Goal: Task Accomplishment & Management: Manage account settings

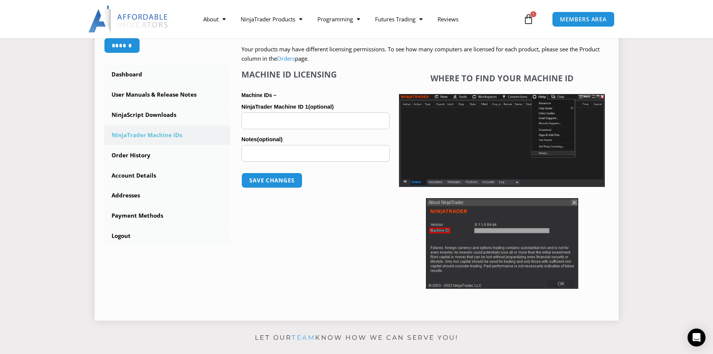
scroll to position [187, 0]
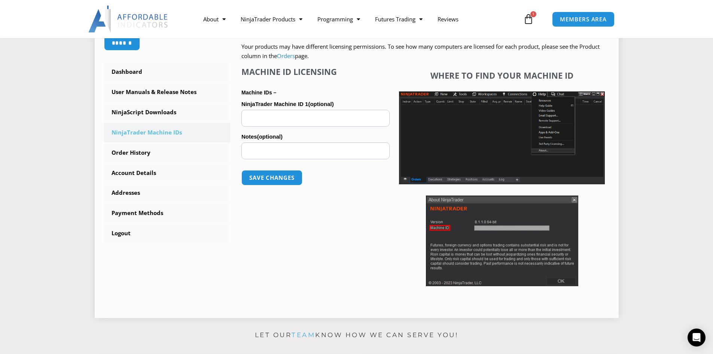
click at [334, 223] on div "Machine ID Licensing Machine IDs – NinjaTrader Machine ID 1 (optional) Notes (o…" at bounding box center [316, 178] width 148 height 223
click at [266, 115] on input "NinjaTrader Machine ID 1 (optional)" at bounding box center [316, 118] width 148 height 17
paste input "**********"
type input "**********"
click at [279, 178] on button "Save changes" at bounding box center [272, 178] width 64 height 16
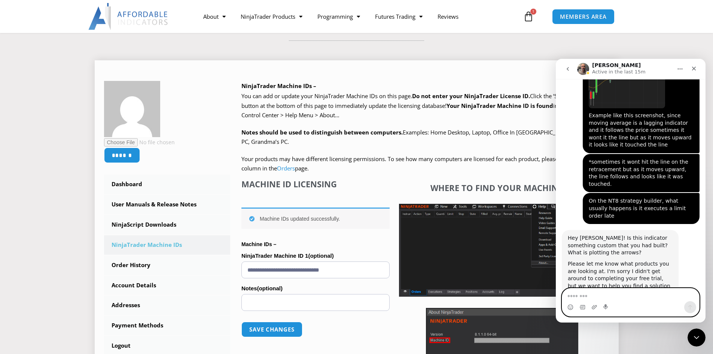
scroll to position [873, 0]
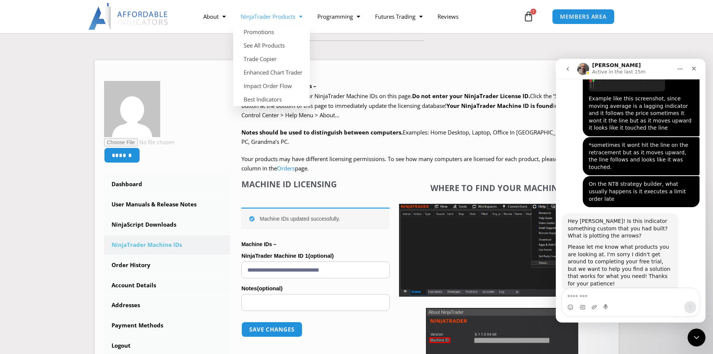
click at [265, 19] on link "NinjaTrader Products" at bounding box center [271, 16] width 77 height 17
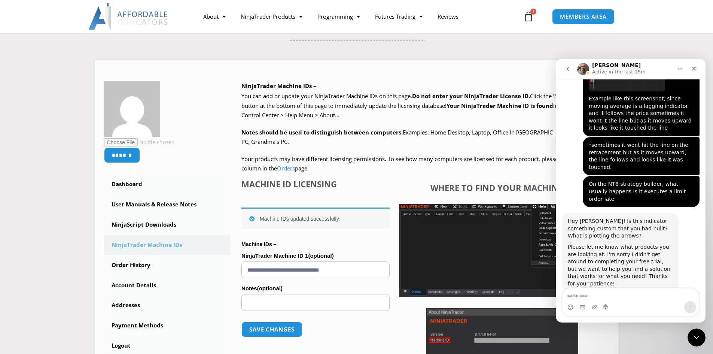
click at [262, 31] on div "About Contact Us Premium Support Team Partners NinjaTrader NinjaTrader FAQ Ninj…" at bounding box center [356, 16] width 599 height 33
click at [266, 16] on link "NinjaTrader Products" at bounding box center [271, 16] width 77 height 17
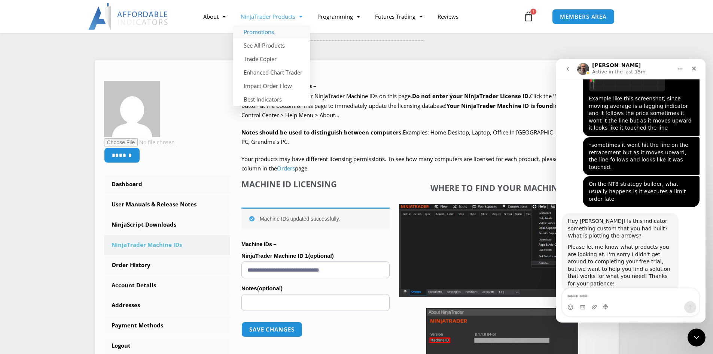
click at [256, 31] on link "Promotions" at bounding box center [271, 31] width 77 height 13
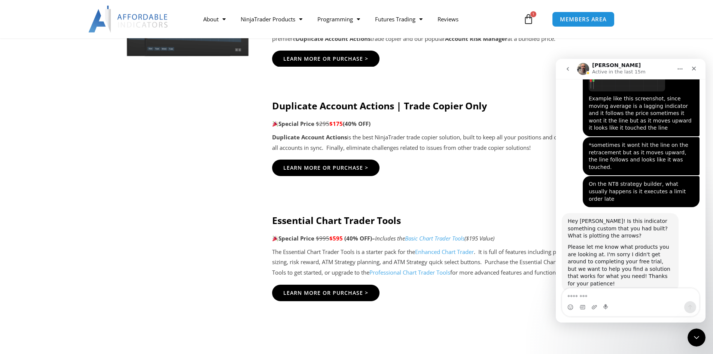
scroll to position [524, 0]
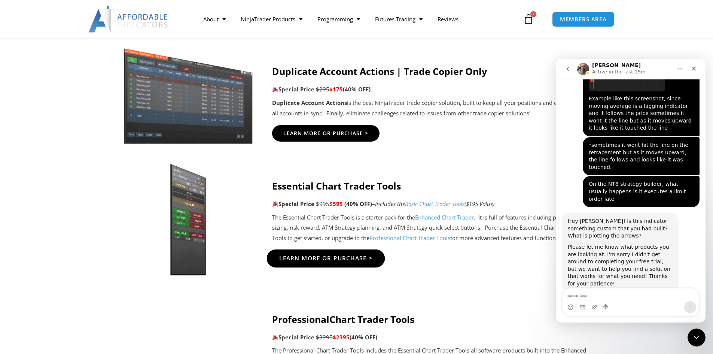
click at [306, 259] on span "Learn More Or Purchase >" at bounding box center [326, 258] width 94 height 6
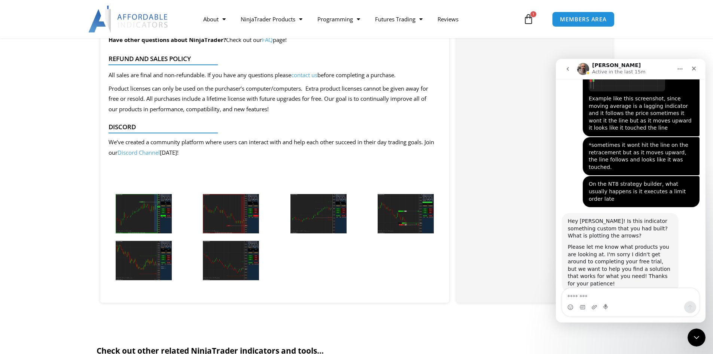
scroll to position [1573, 0]
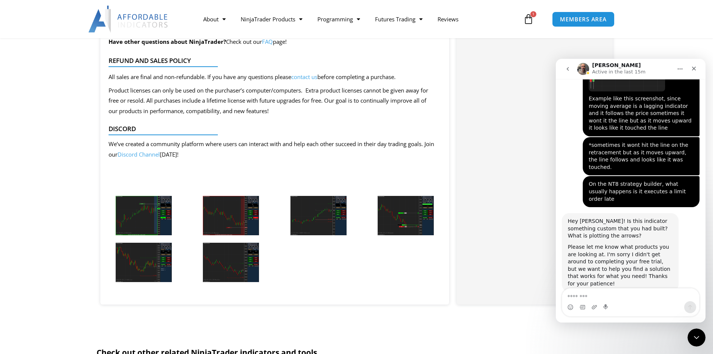
click at [156, 219] on img at bounding box center [144, 215] width 56 height 39
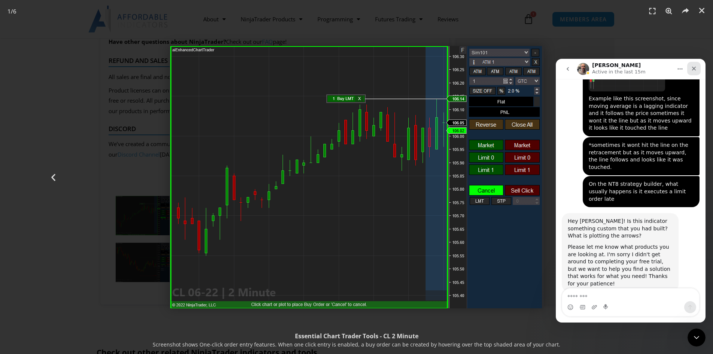
click at [698, 65] on div "Close" at bounding box center [694, 68] width 13 height 13
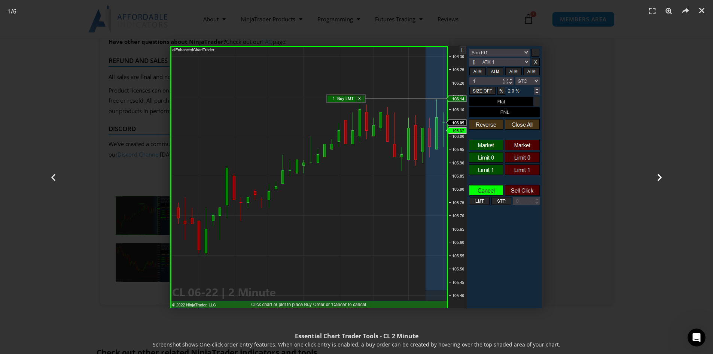
scroll to position [873, 0]
click at [663, 176] on icon "Next slide" at bounding box center [659, 176] width 9 height 9
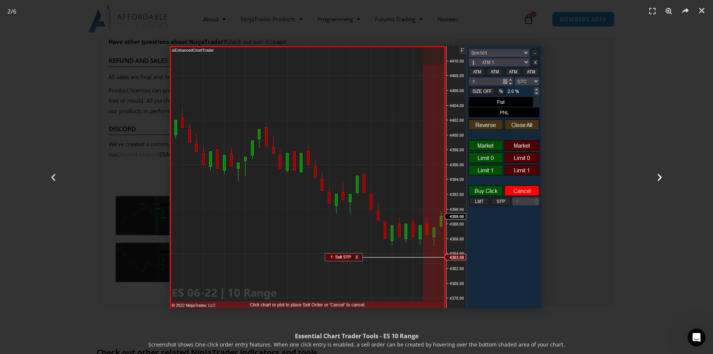
click at [662, 176] on icon "Next slide" at bounding box center [659, 176] width 9 height 9
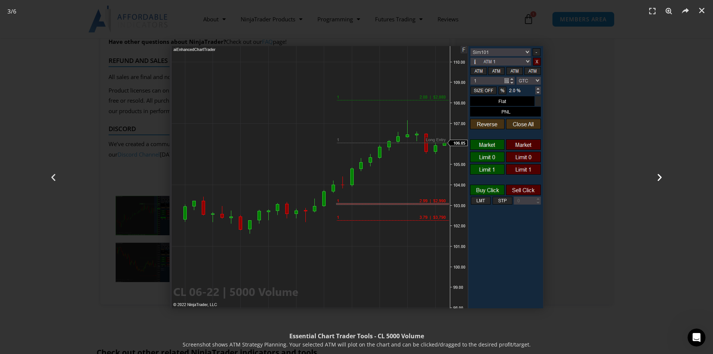
click at [662, 176] on icon "Next slide" at bounding box center [659, 176] width 9 height 9
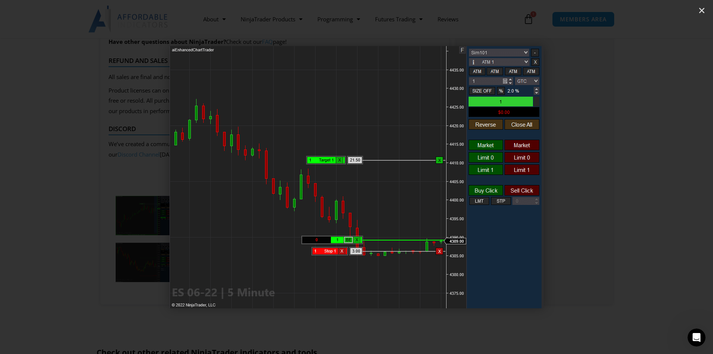
click at [662, 176] on icon "Next slide" at bounding box center [659, 176] width 9 height 9
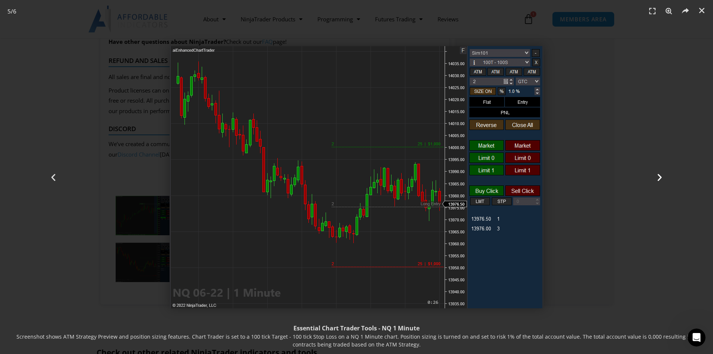
click at [662, 176] on icon "Next slide" at bounding box center [659, 176] width 9 height 9
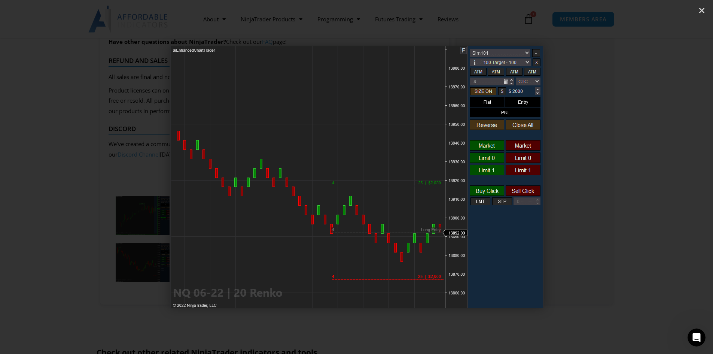
click at [662, 176] on icon "Next slide" at bounding box center [659, 176] width 9 height 9
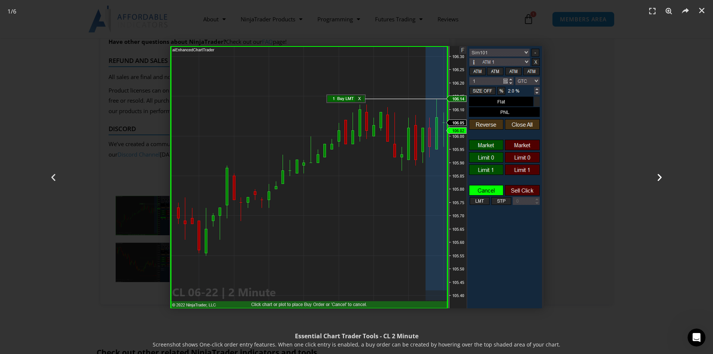
click at [662, 176] on icon "Next slide" at bounding box center [659, 176] width 9 height 9
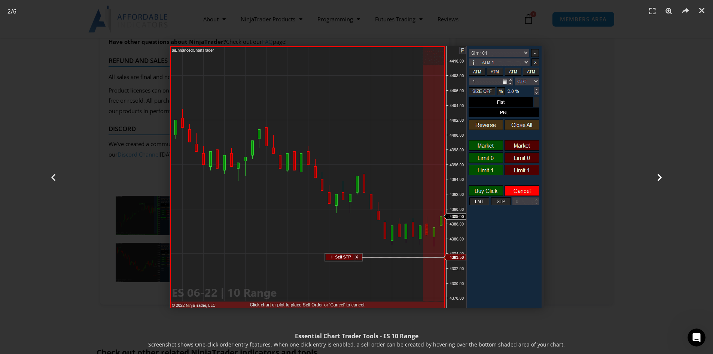
click at [662, 176] on icon "Next slide" at bounding box center [659, 176] width 9 height 9
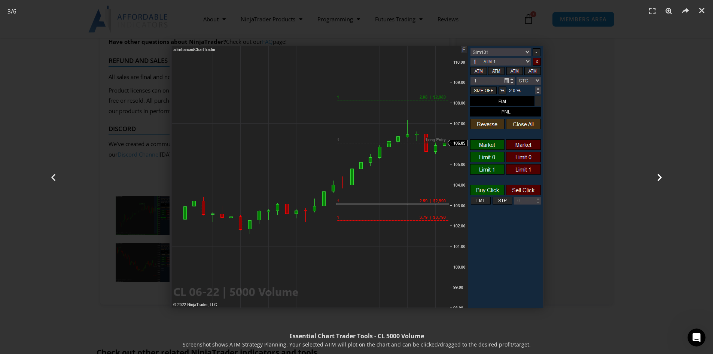
click at [662, 176] on icon "Next slide" at bounding box center [659, 176] width 9 height 9
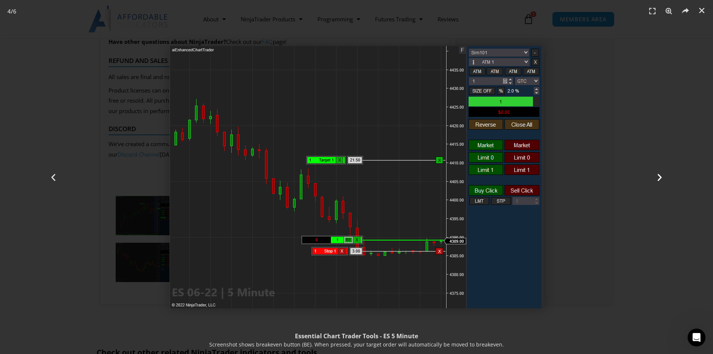
click at [662, 176] on icon "Next slide" at bounding box center [659, 176] width 9 height 9
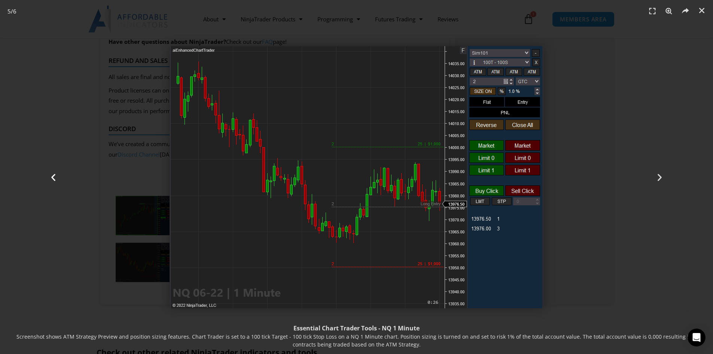
click at [51, 56] on div "Previous" at bounding box center [53, 177] width 107 height 354
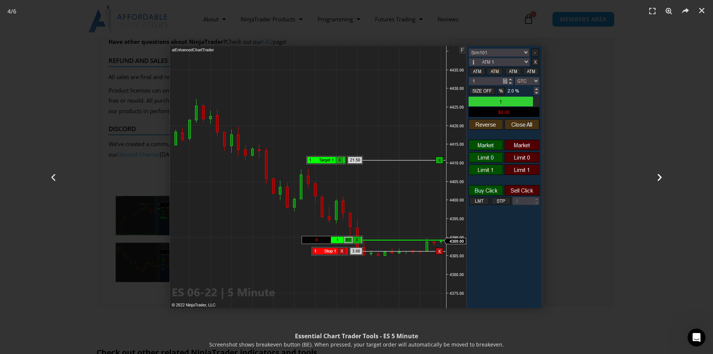
click at [630, 138] on div "Next" at bounding box center [659, 177] width 107 height 354
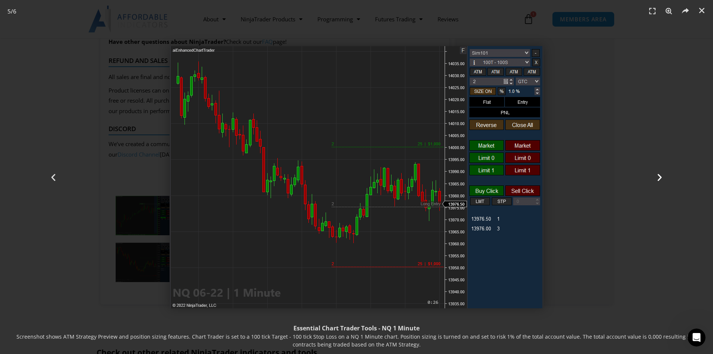
click at [674, 87] on div "Next" at bounding box center [659, 177] width 107 height 354
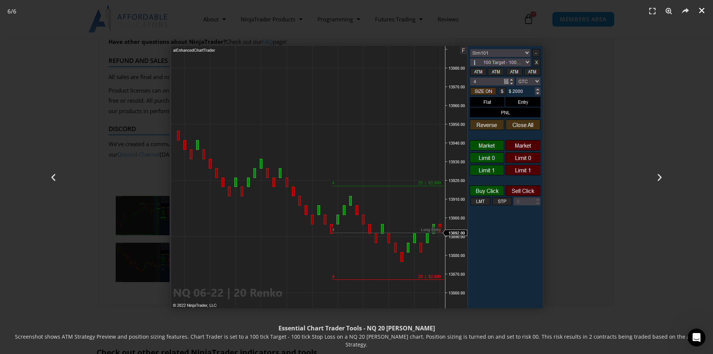
click at [705, 11] on icon "Close (Esc)" at bounding box center [701, 10] width 7 height 7
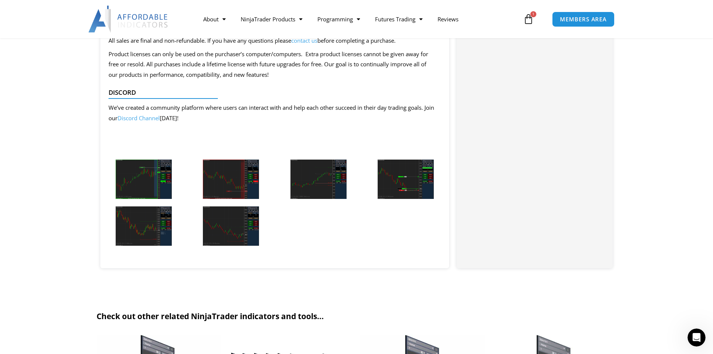
scroll to position [1798, 0]
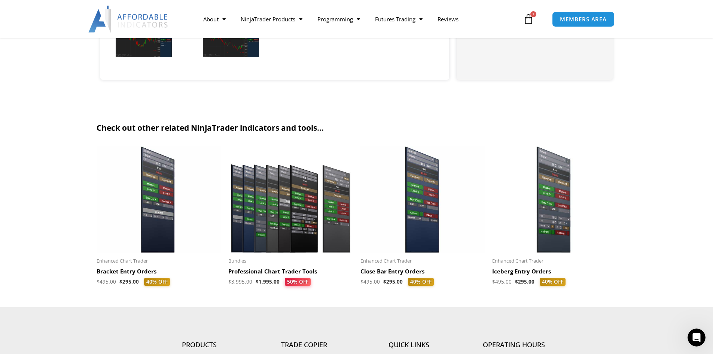
click at [421, 237] on img at bounding box center [423, 199] width 125 height 107
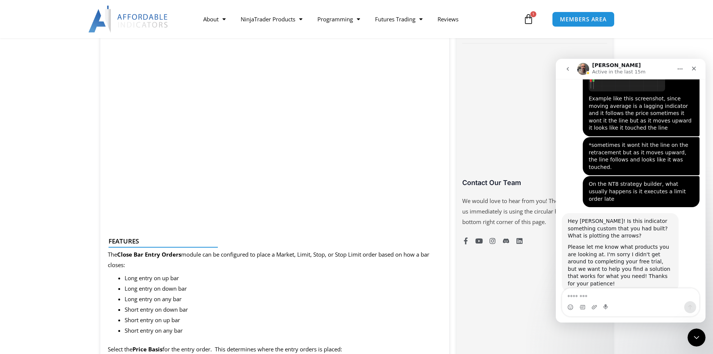
scroll to position [449, 0]
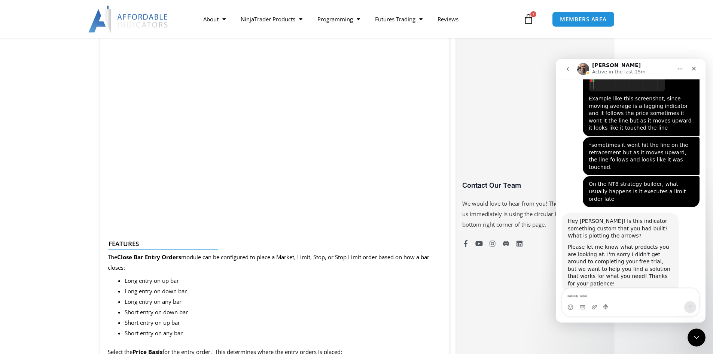
click at [701, 334] on div "Close Intercom Messenger" at bounding box center [696, 336] width 18 height 18
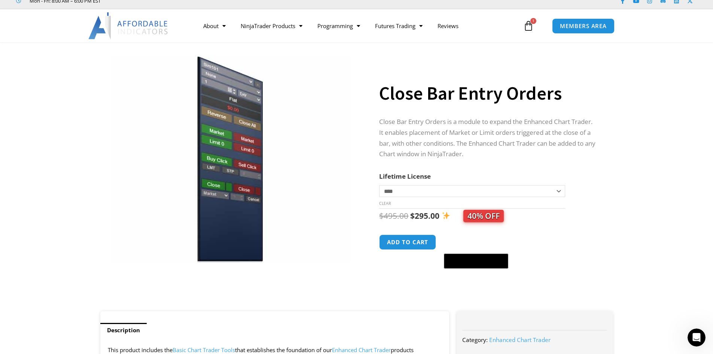
scroll to position [0, 0]
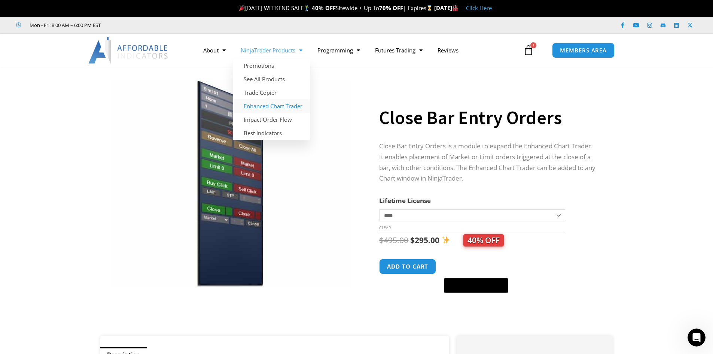
click at [259, 103] on link "Enhanced Chart Trader" at bounding box center [271, 105] width 77 height 13
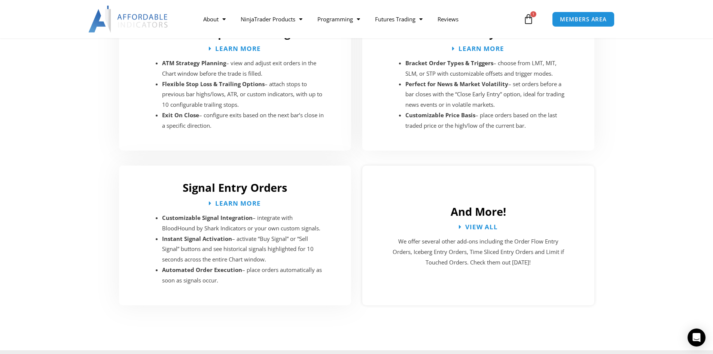
scroll to position [1311, 0]
click at [490, 222] on span "View All" at bounding box center [482, 225] width 36 height 7
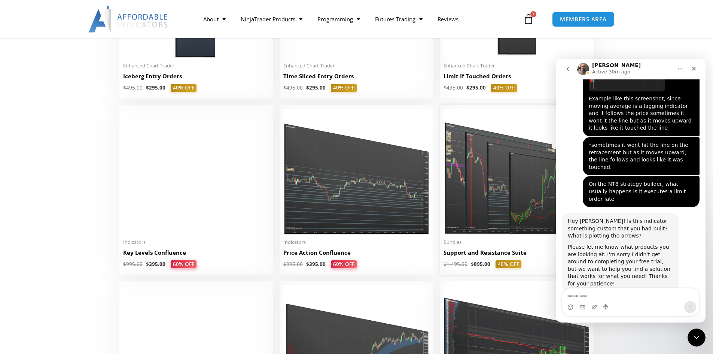
scroll to position [1011, 0]
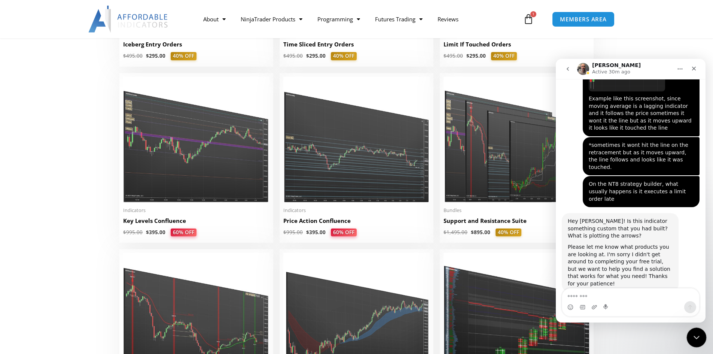
click at [694, 337] on icon "Close Intercom Messenger" at bounding box center [695, 336] width 9 height 9
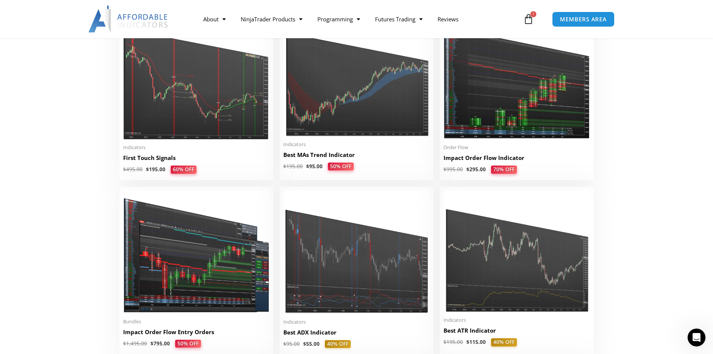
scroll to position [1273, 0]
